Goal: Task Accomplishment & Management: Manage account settings

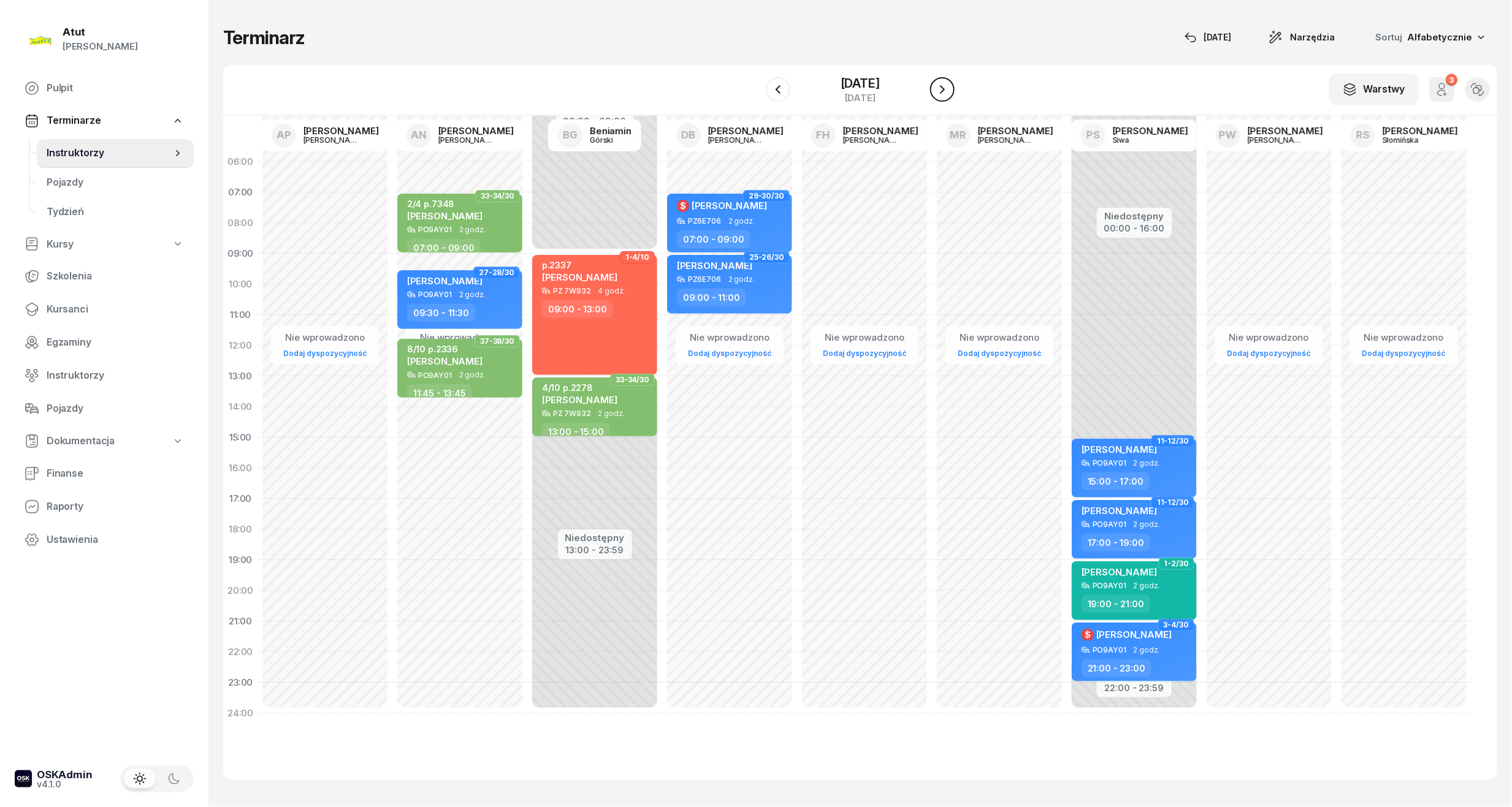
click at [950, 86] on icon "button" at bounding box center [942, 89] width 14 height 14
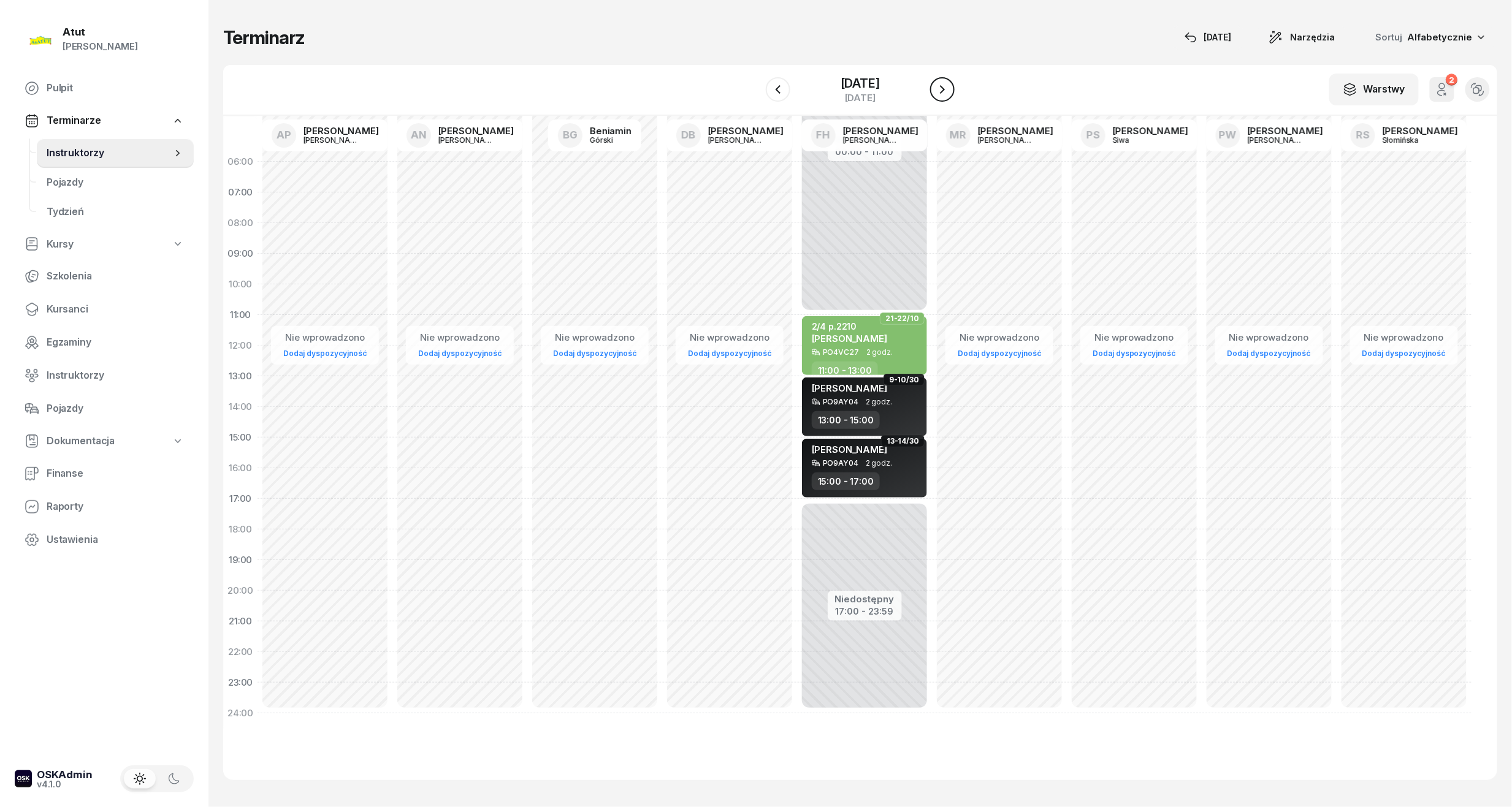
click at [950, 84] on icon "button" at bounding box center [942, 89] width 14 height 14
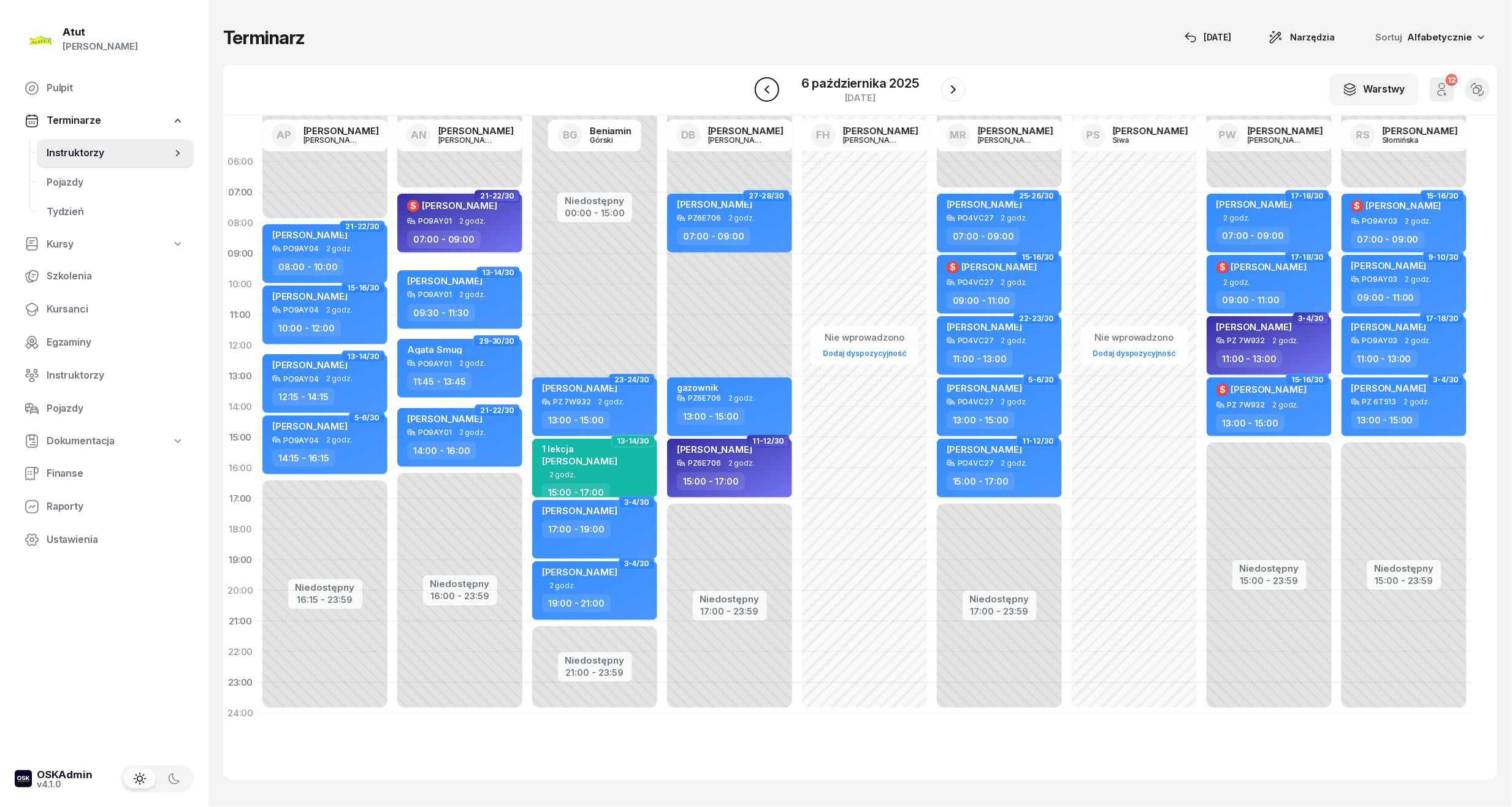
click at [774, 87] on icon "button" at bounding box center [767, 89] width 14 height 14
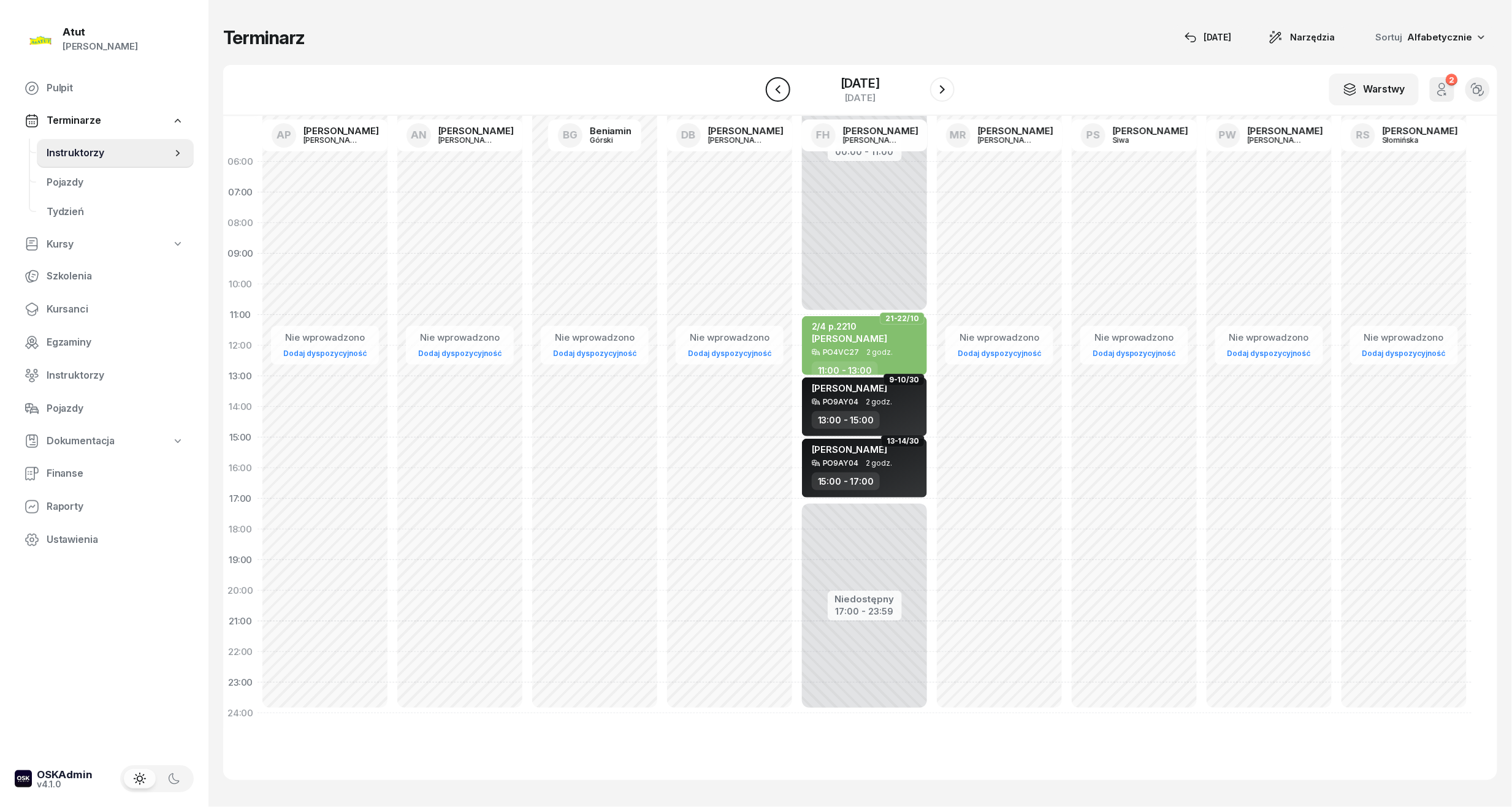
click at [775, 87] on icon "button" at bounding box center [778, 89] width 14 height 14
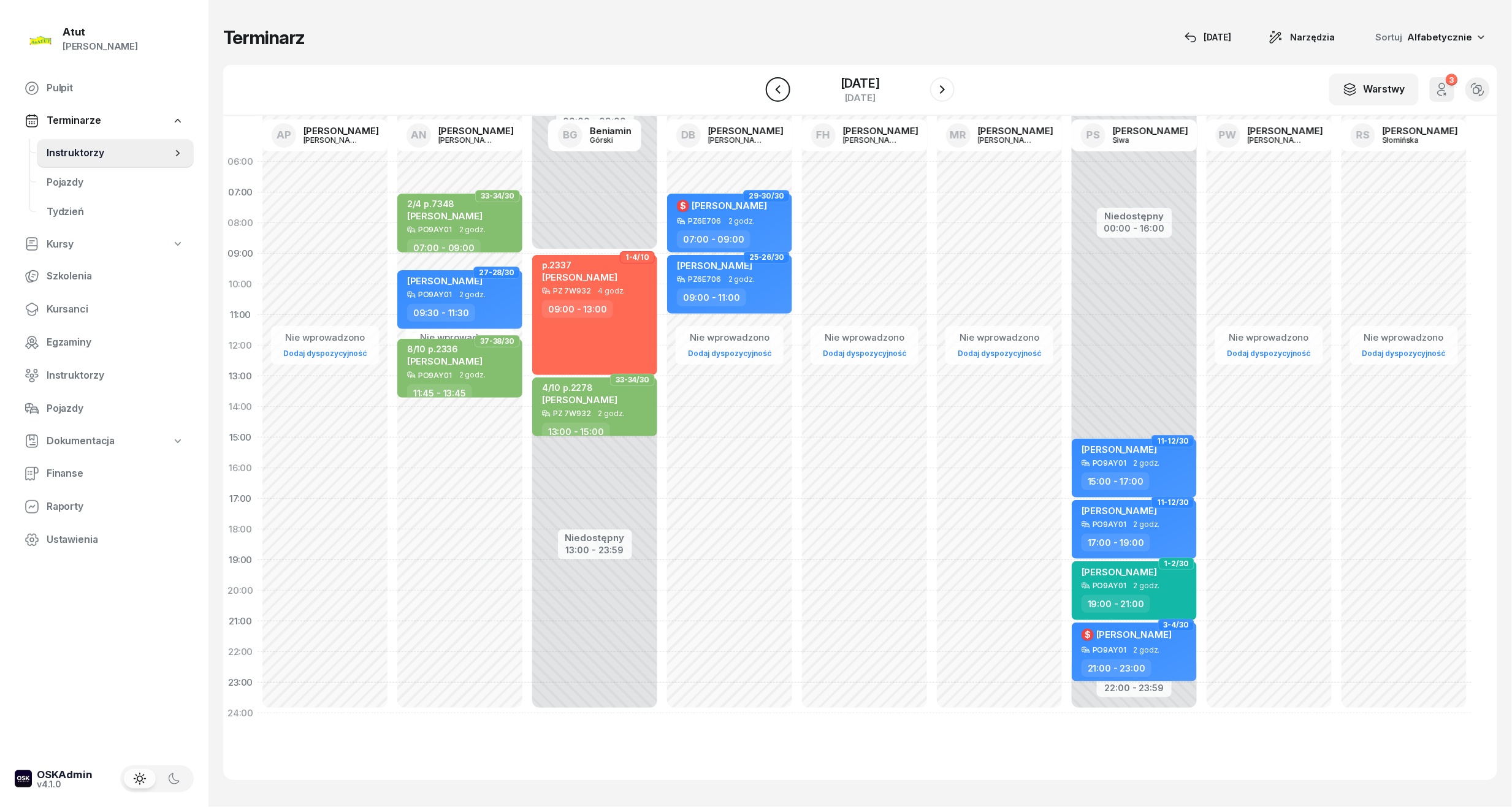
click at [775, 87] on button "button" at bounding box center [778, 89] width 24 height 24
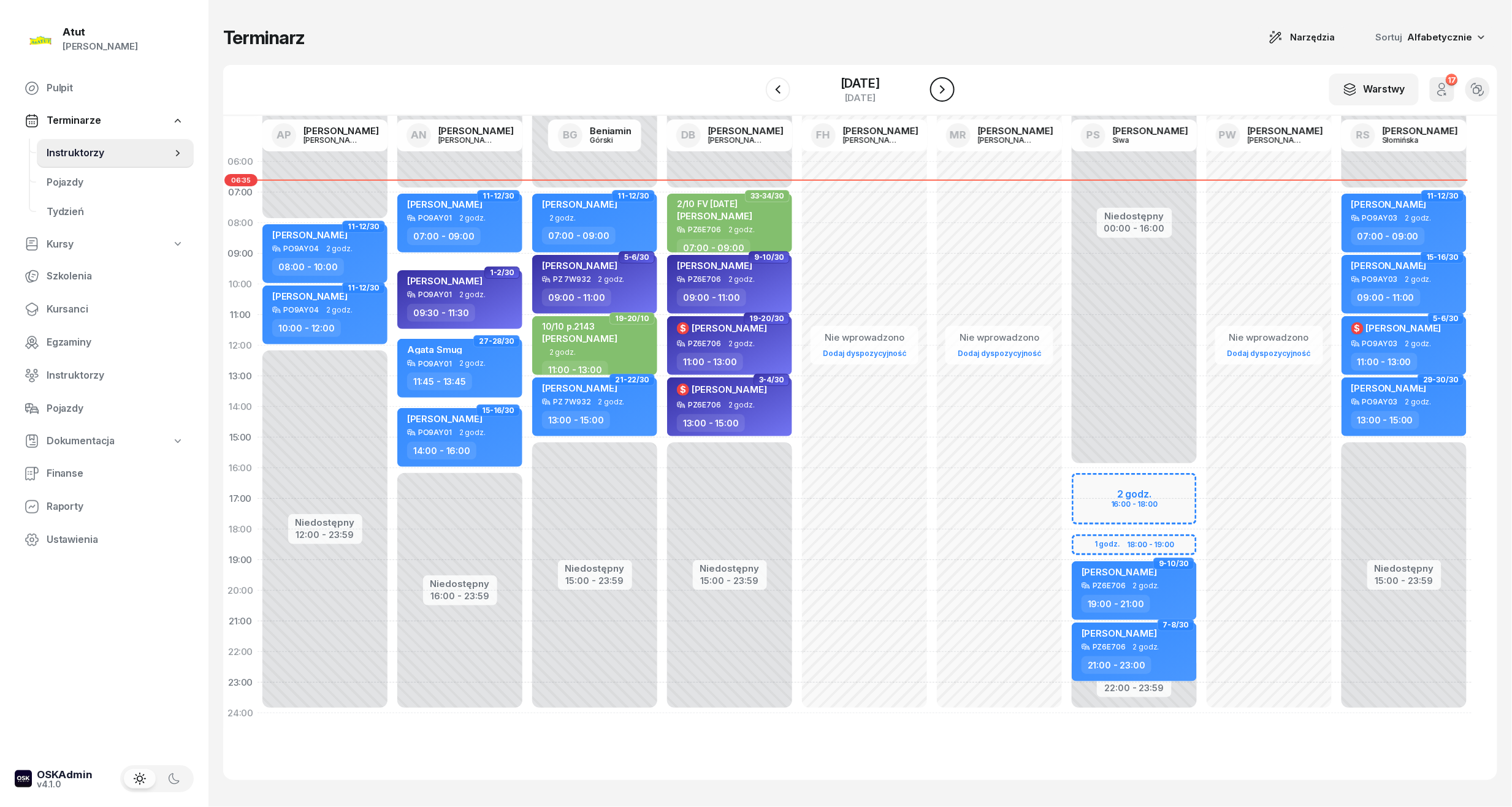
click at [950, 87] on icon "button" at bounding box center [942, 89] width 14 height 14
